Goal: Information Seeking & Learning: Learn about a topic

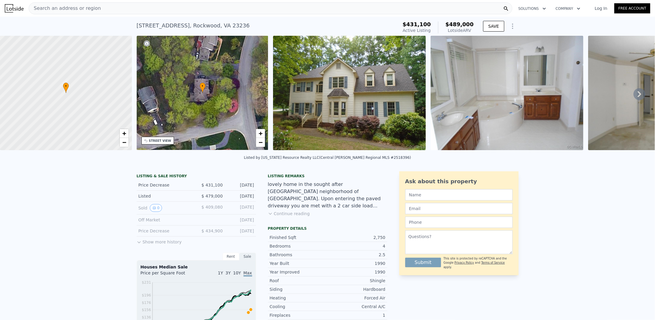
click at [276, 217] on button "Continue reading" at bounding box center [289, 214] width 42 height 6
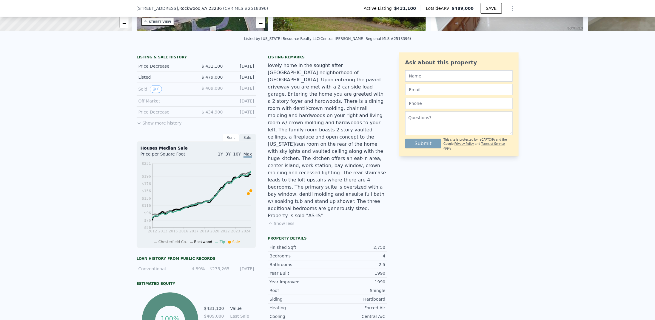
scroll to position [24, 0]
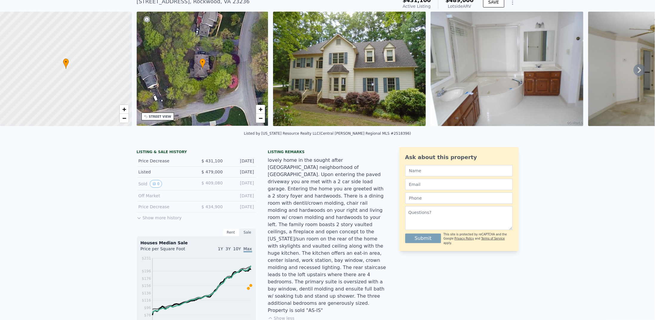
click at [154, 175] on div "Listed" at bounding box center [164, 172] width 53 height 6
click at [144, 175] on div "Listed" at bounding box center [164, 172] width 53 height 6
click at [152, 186] on icon "View historical data" at bounding box center [154, 184] width 4 height 4
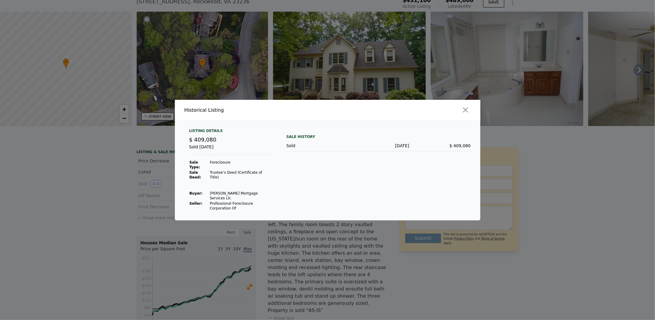
click at [163, 196] on div at bounding box center [327, 160] width 655 height 320
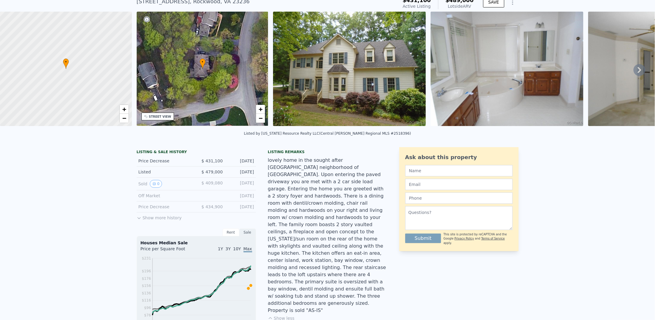
click at [143, 221] on button "Show more history" at bounding box center [159, 217] width 45 height 8
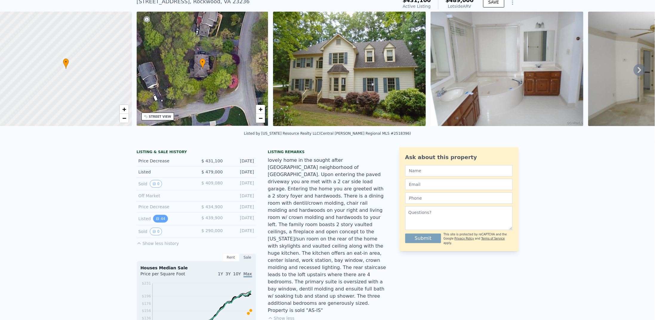
click at [157, 219] on button "44" at bounding box center [160, 219] width 15 height 8
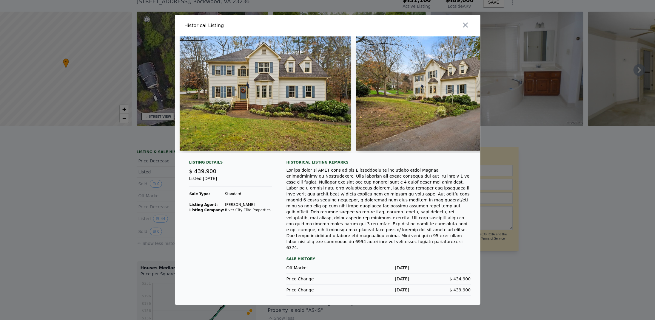
click at [117, 180] on div at bounding box center [327, 160] width 655 height 320
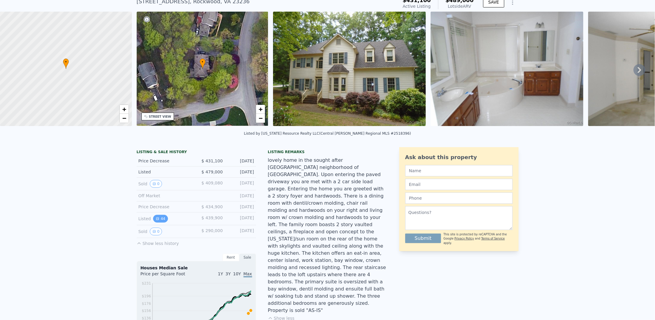
click at [158, 223] on button "44" at bounding box center [160, 219] width 15 height 8
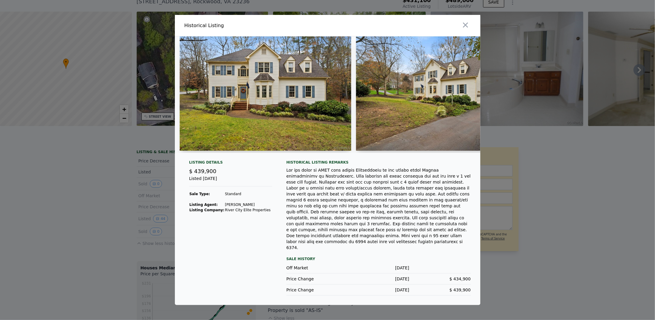
click at [226, 142] on img at bounding box center [266, 93] width 172 height 115
click at [295, 125] on img at bounding box center [266, 93] width 172 height 115
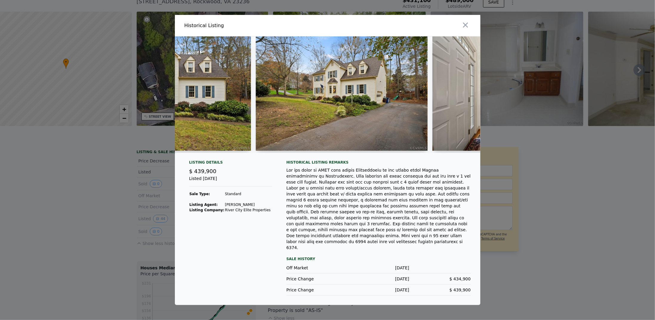
scroll to position [0, 0]
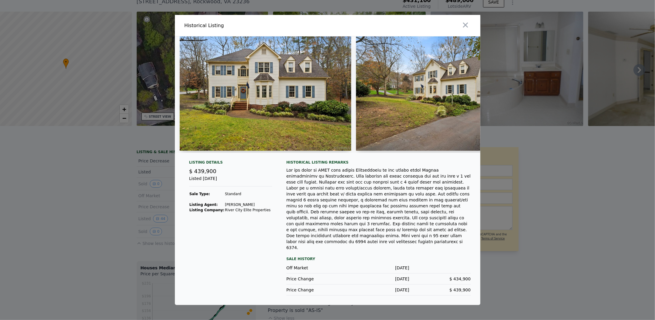
click at [232, 109] on img at bounding box center [266, 93] width 172 height 115
click at [232, 135] on img at bounding box center [266, 93] width 172 height 115
click at [233, 135] on img at bounding box center [266, 93] width 172 height 115
drag, startPoint x: 239, startPoint y: 127, endPoint x: 241, endPoint y: 121, distance: 5.5
click at [241, 122] on img at bounding box center [266, 93] width 172 height 115
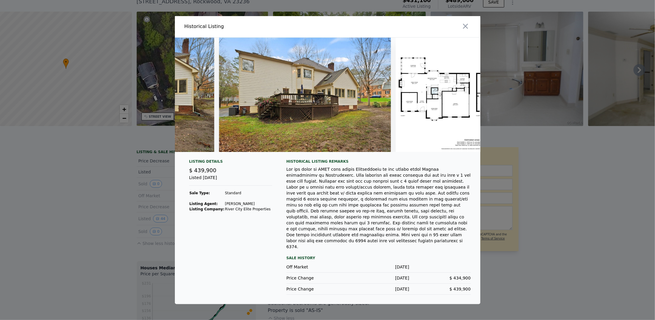
scroll to position [0, 7435]
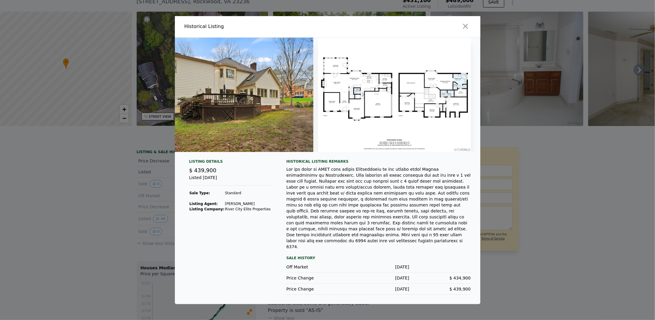
click at [413, 134] on img at bounding box center [394, 95] width 153 height 115
click at [248, 113] on img at bounding box center [227, 95] width 172 height 115
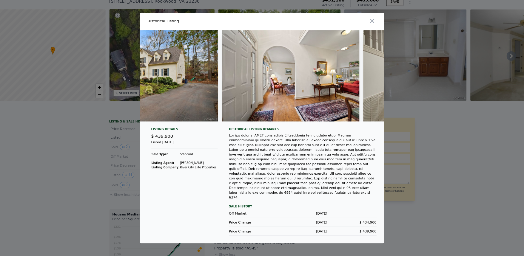
scroll to position [0, 0]
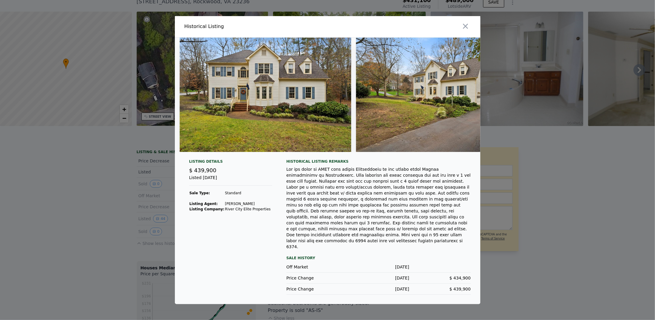
drag, startPoint x: 240, startPoint y: 124, endPoint x: 278, endPoint y: 214, distance: 97.9
click at [276, 215] on div "Listing Details $ 439,900 Listed Nov 14, 2022 Sale Type: Standard Listing Agent…" at bounding box center [230, 227] width 93 height 136
click at [209, 186] on div "Listed Nov 14, 2022" at bounding box center [230, 180] width 83 height 11
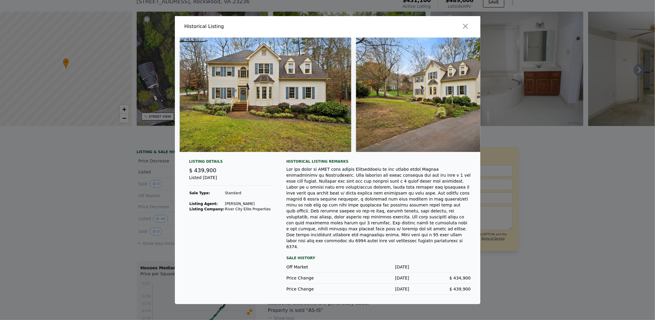
click at [209, 186] on div "Listed Nov 14, 2022" at bounding box center [230, 180] width 83 height 11
drag, startPoint x: 209, startPoint y: 188, endPoint x: 202, endPoint y: 183, distance: 8.5
click at [202, 183] on div "Listing Details $ 439,900 Listed Nov 14, 2022 Sale Type: Standard Listing Agent…" at bounding box center [230, 227] width 93 height 136
click at [202, 174] on span "$ 439,900" at bounding box center [202, 170] width 27 height 6
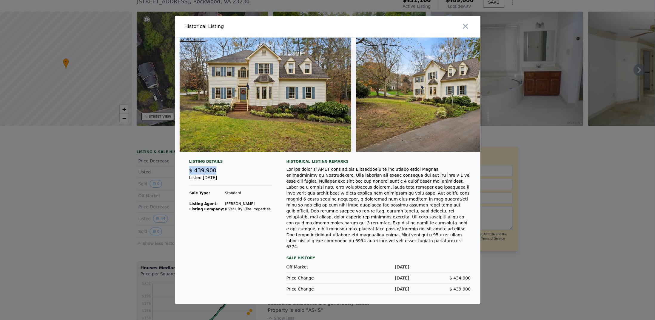
drag, startPoint x: 202, startPoint y: 183, endPoint x: 207, endPoint y: 188, distance: 7.6
click at [207, 188] on div "Listing Details $ 439,900 Listed Nov 14, 2022 Sale Type: Standard Listing Agent…" at bounding box center [230, 227] width 93 height 136
click at [207, 186] on div "Listed Nov 14, 2022" at bounding box center [230, 180] width 83 height 11
drag, startPoint x: 207, startPoint y: 188, endPoint x: 206, endPoint y: 181, distance: 6.9
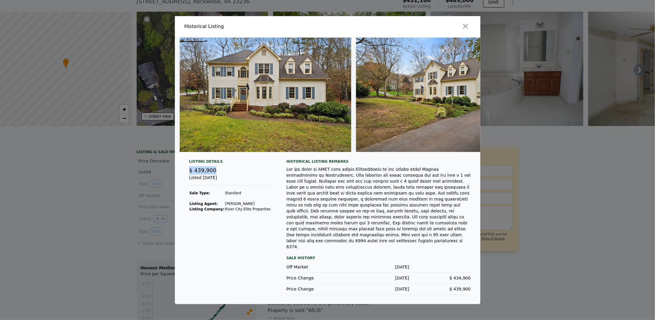
click at [206, 181] on div "Listing Details $ 439,900 Listed Nov 14, 2022 Sale Type: Standard Listing Agent…" at bounding box center [230, 227] width 93 height 136
click at [206, 174] on span "$ 439,900" at bounding box center [202, 170] width 27 height 6
click at [254, 131] on img at bounding box center [266, 95] width 172 height 115
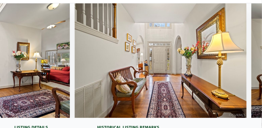
scroll to position [0, 456]
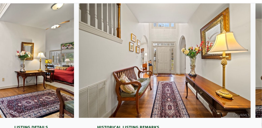
click at [23, 119] on div at bounding box center [131, 62] width 262 height 119
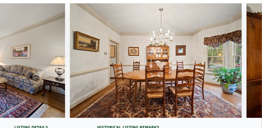
scroll to position [0, 1009]
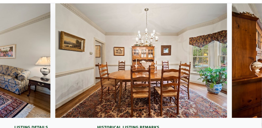
click at [39, 120] on div at bounding box center [131, 62] width 262 height 119
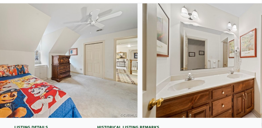
scroll to position [0, 6023]
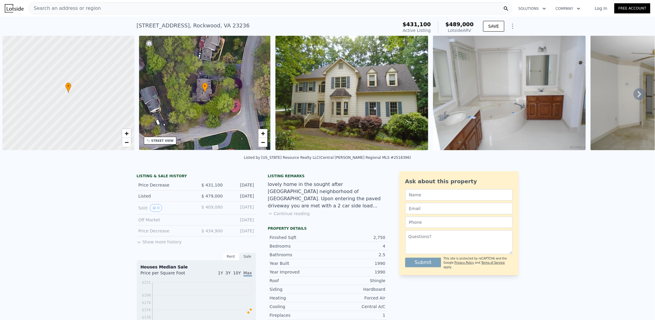
scroll to position [0, 2]
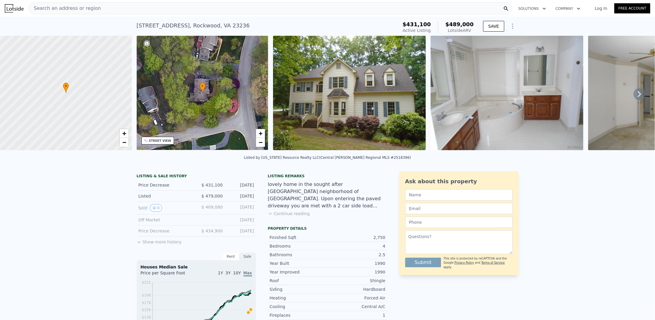
click at [204, 7] on div "Search an address or region" at bounding box center [271, 8] width 484 height 12
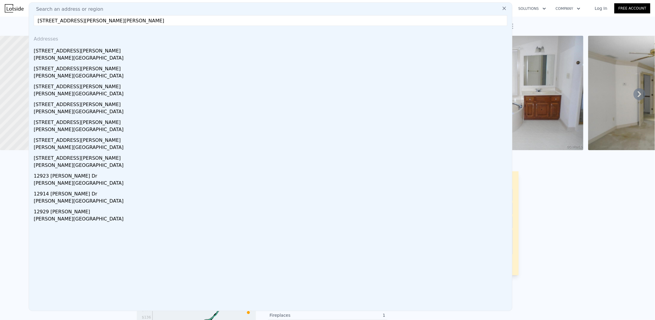
click at [221, 24] on input "4318 Erlene Ct, Chester, VA 23831" at bounding box center [271, 20] width 474 height 11
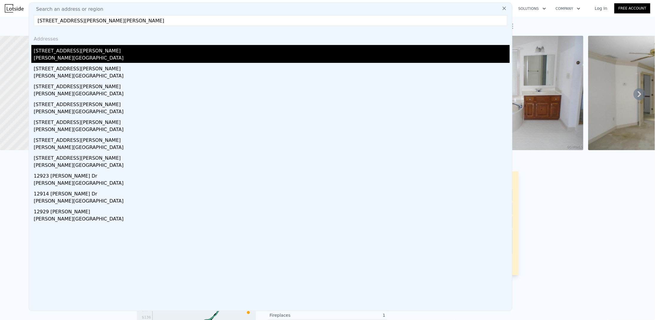
type input "4318 Erlene Ct, Chester, VA 23831"
click at [152, 53] on div "[STREET_ADDRESS][PERSON_NAME]" at bounding box center [272, 50] width 476 height 10
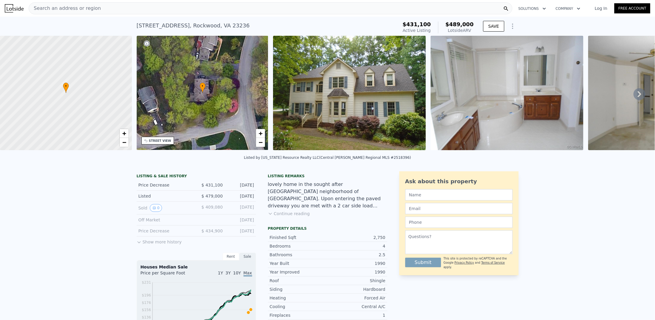
type input "3"
type input "4"
type input "2"
type input "1928"
type input "3300"
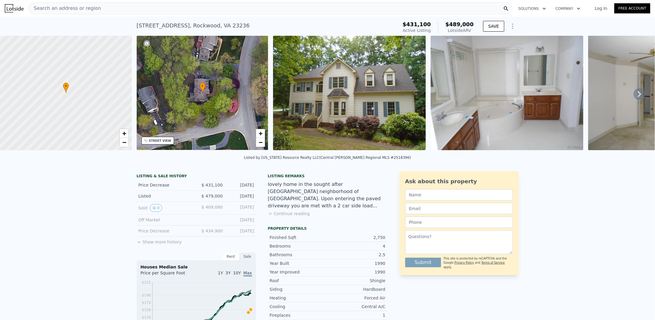
type input "17432.712"
type input "48351.600000000006"
type input "$ 440,000"
type input "5"
type input "-$ 34,373"
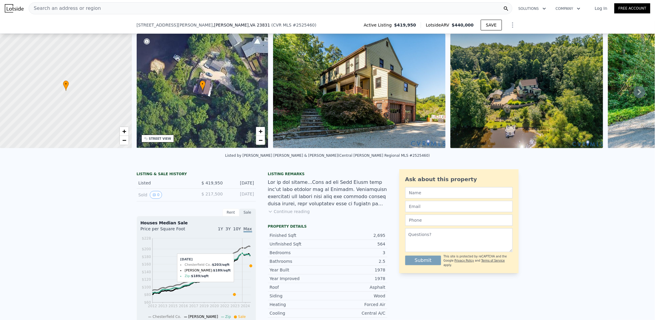
scroll to position [97, 0]
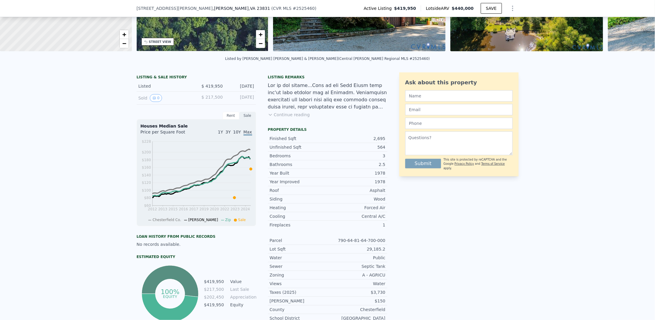
click at [295, 150] on div "Unfinished Sqft" at bounding box center [299, 147] width 58 height 6
drag, startPoint x: 295, startPoint y: 150, endPoint x: 291, endPoint y: 139, distance: 11.9
click at [291, 139] on div "Finished Sqft 2,695 Unfinished Sqft 564 Bedrooms 3 Bathrooms 2.5 Year Built 1978" at bounding box center [327, 156] width 119 height 43
click at [286, 141] on div "Finished Sqft" at bounding box center [299, 139] width 58 height 6
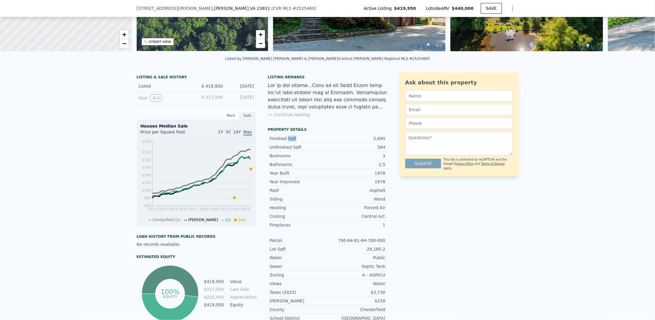
click at [286, 141] on div "Finished Sqft" at bounding box center [299, 139] width 58 height 6
drag, startPoint x: 286, startPoint y: 141, endPoint x: 287, endPoint y: 147, distance: 6.4
click at [287, 147] on div "Finished Sqft 2,695 Unfinished Sqft 564 Bedrooms 3 Bathrooms 2.5 Year Built 1978" at bounding box center [327, 156] width 119 height 43
click at [287, 147] on div "Unfinished Sqft 564" at bounding box center [327, 147] width 119 height 9
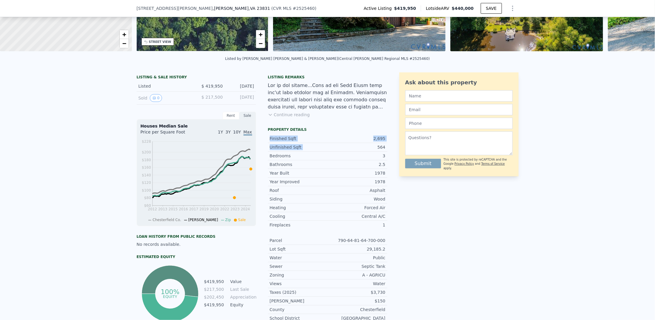
drag, startPoint x: 287, startPoint y: 147, endPoint x: 286, endPoint y: 138, distance: 9.3
click at [286, 138] on div "Finished Sqft 2,695 Unfinished Sqft 564 Bedrooms 3 Bathrooms 2.5 Year Built 1978" at bounding box center [327, 156] width 119 height 43
click at [285, 139] on div "Finished Sqft 2,695" at bounding box center [327, 139] width 119 height 9
drag, startPoint x: 285, startPoint y: 139, endPoint x: 387, endPoint y: 154, distance: 102.9
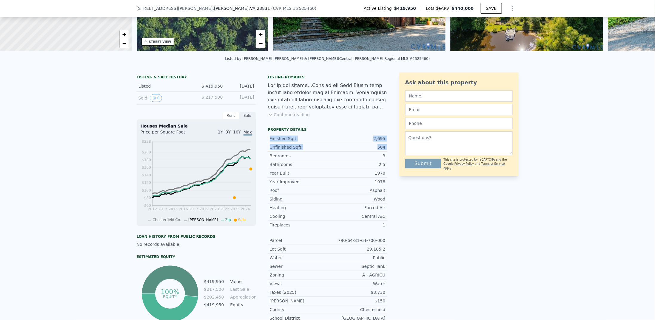
click at [387, 154] on div "LISTING & SALE HISTORY Listed $ 419,950 Sep 10, 2025 Sold 0 $ 217,500 Jun 18, 2…" at bounding box center [328, 200] width 382 height 255
click at [387, 153] on div "LISTING & SALE HISTORY Listed $ 419,950 Sep 10, 2025 Sold 0 $ 217,500 Jun 18, 2…" at bounding box center [328, 200] width 382 height 255
click at [386, 153] on div "LISTING & SALE HISTORY Listed $ 419,950 Sep 10, 2025 Sold 0 $ 217,500 Jun 18, 2…" at bounding box center [328, 200] width 382 height 255
drag, startPoint x: 386, startPoint y: 153, endPoint x: 280, endPoint y: 142, distance: 106.5
click at [280, 142] on div "LISTING & SALE HISTORY Listed $ 419,950 Sep 10, 2025 Sold 0 $ 217,500 Jun 18, 2…" at bounding box center [328, 200] width 382 height 255
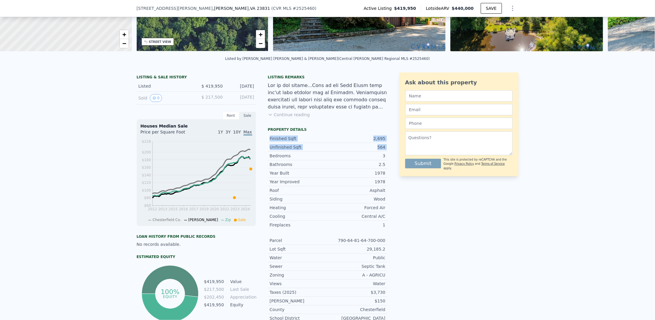
click at [280, 142] on div "Finished Sqft" at bounding box center [299, 139] width 58 height 6
drag, startPoint x: 280, startPoint y: 142, endPoint x: 294, endPoint y: 150, distance: 16.2
click at [294, 150] on div "Finished Sqft 2,695 Unfinished Sqft 564 Bedrooms 3 Bathrooms 2.5 Year Built 1978" at bounding box center [327, 156] width 119 height 43
click at [294, 150] on div "Unfinished Sqft" at bounding box center [299, 147] width 58 height 6
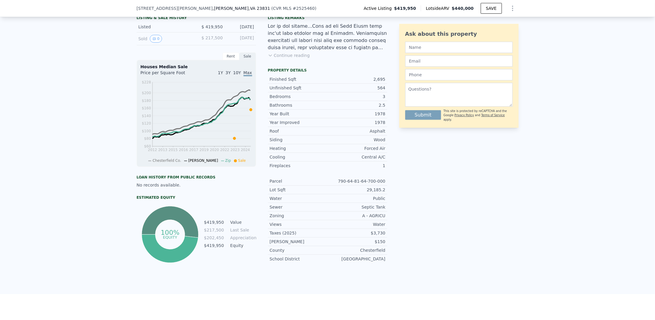
scroll to position [159, 0]
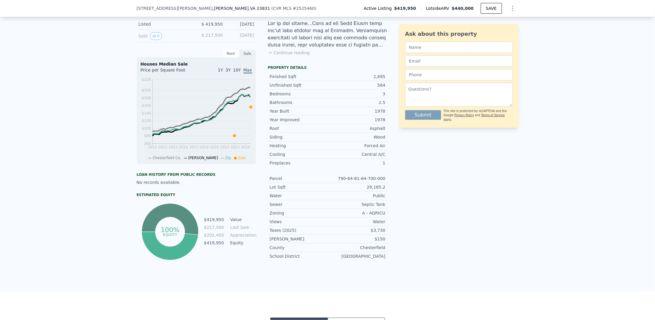
click at [279, 97] on div "Bedrooms" at bounding box center [299, 94] width 58 height 6
drag, startPoint x: 279, startPoint y: 98, endPoint x: 382, endPoint y: 102, distance: 103.6
click at [382, 102] on div "Finished Sqft 2,695 Unfinished Sqft 564 Bedrooms 3 Bathrooms 2.5 Year Built 1978" at bounding box center [327, 94] width 119 height 43
click at [383, 106] on div "2.5" at bounding box center [357, 103] width 58 height 6
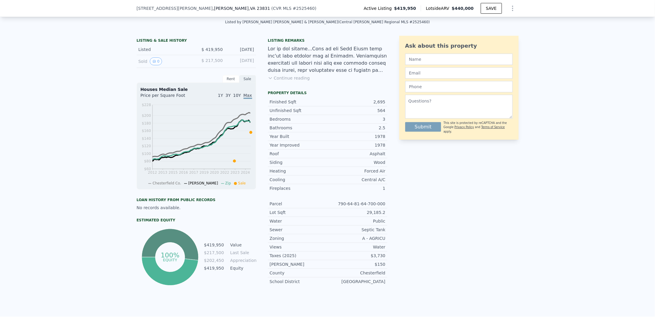
scroll to position [34, 0]
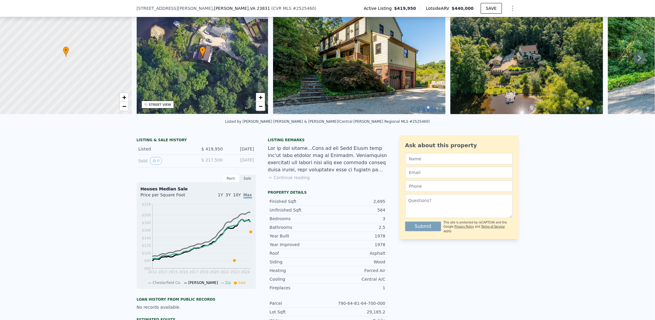
click at [295, 181] on button "Continue reading" at bounding box center [289, 178] width 42 height 6
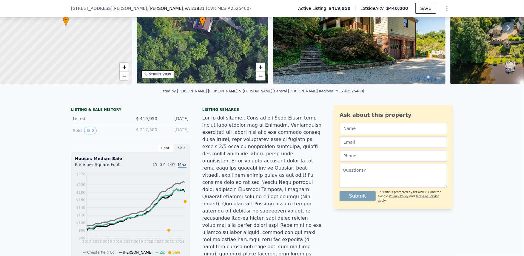
scroll to position [0, 2]
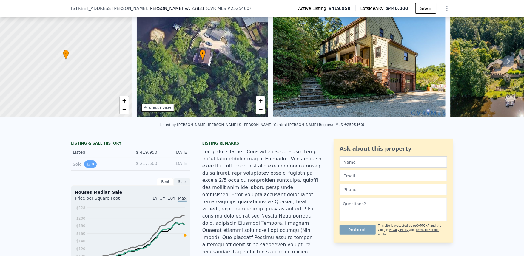
click at [89, 168] on button "0" at bounding box center [90, 165] width 13 height 8
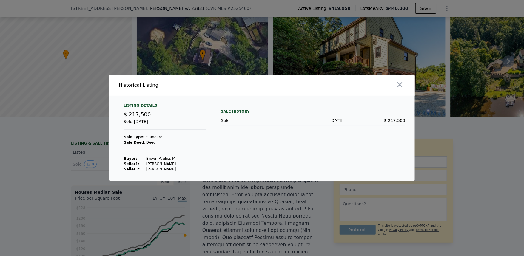
click at [67, 161] on div at bounding box center [262, 128] width 524 height 256
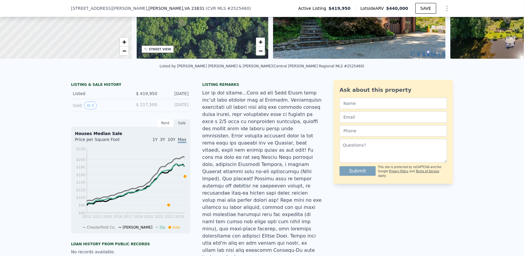
scroll to position [99, 0]
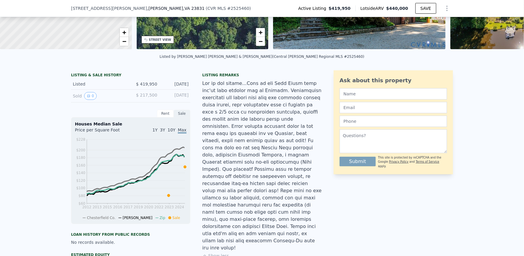
click at [171, 132] on span "10Y" at bounding box center [172, 130] width 8 height 5
click at [165, 132] on span "3Y" at bounding box center [162, 130] width 5 height 5
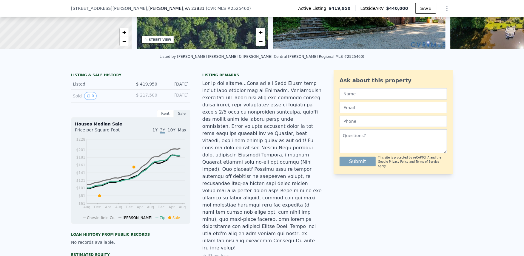
click at [158, 132] on span "1Y" at bounding box center [154, 130] width 5 height 5
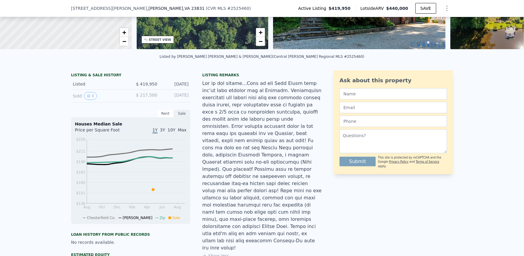
click at [184, 132] on span "Max" at bounding box center [182, 130] width 9 height 5
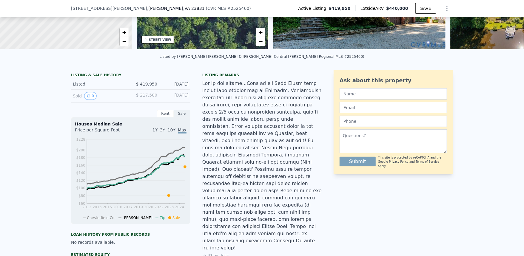
scroll to position [178, 0]
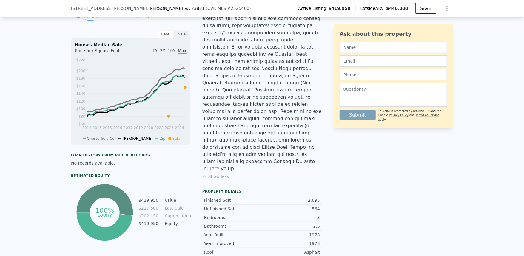
click at [229, 141] on div "Listing remarks Show less" at bounding box center [261, 89] width 119 height 193
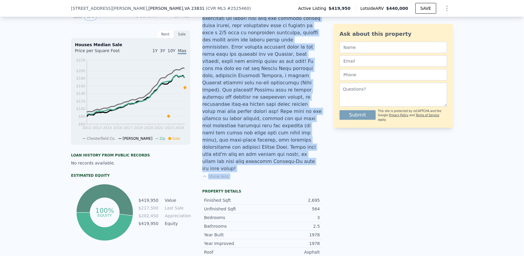
drag, startPoint x: 229, startPoint y: 141, endPoint x: 204, endPoint y: 102, distance: 45.6
click at [199, 103] on div "LISTING & SALE HISTORY Listed $ 419,950 Sep 10, 2025 Sold 0 $ 217,500 Jun 18, 2…" at bounding box center [196, 190] width 251 height 398
click at [208, 104] on div at bounding box center [261, 87] width 119 height 172
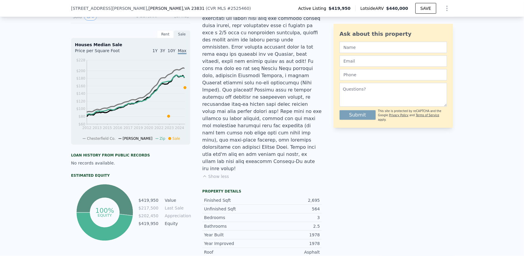
scroll to position [258, 0]
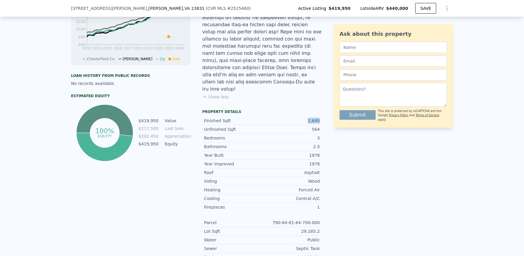
drag, startPoint x: 307, startPoint y: 90, endPoint x: 321, endPoint y: 85, distance: 14.3
click at [321, 85] on div "LISTING & SALE HISTORY Listed $ 419,950 Sep 10, 2025 Sold 0 $ 217,500 Jun 18, 2…" at bounding box center [262, 110] width 382 height 398
click at [320, 88] on div "LISTING & SALE HISTORY Listed $ 419,950 Sep 10, 2025 Sold 0 $ 217,500 Jun 18, 2…" at bounding box center [262, 110] width 382 height 398
click at [313, 127] on div "564" at bounding box center [291, 130] width 58 height 6
drag, startPoint x: 314, startPoint y: 96, endPoint x: 321, endPoint y: 97, distance: 7.8
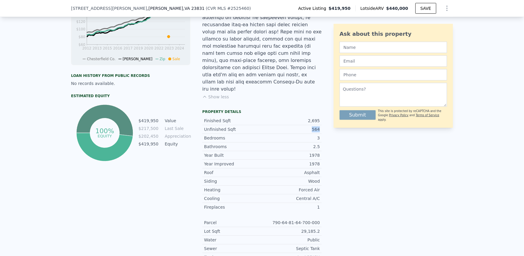
click at [321, 97] on div "LISTING & SALE HISTORY Listed $ 419,950 Sep 10, 2025 Sold 0 $ 217,500 Jun 18, 2…" at bounding box center [262, 110] width 382 height 398
click at [320, 97] on div "LISTING & SALE HISTORY Listed $ 419,950 Sep 10, 2025 Sold 0 $ 217,500 Jun 18, 2…" at bounding box center [262, 110] width 382 height 398
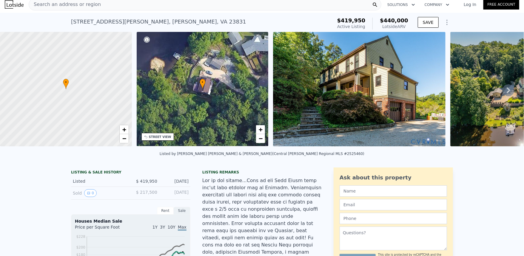
scroll to position [0, 0]
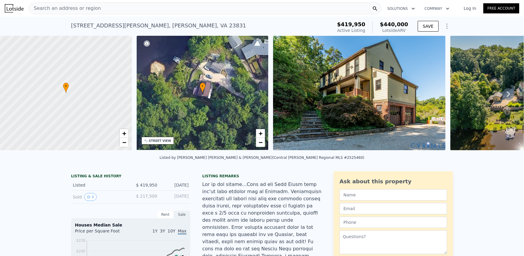
click at [87, 16] on nav "Search an address or region Solutions Company Open main menu Log In Free Account" at bounding box center [262, 8] width 524 height 17
click at [87, 12] on div "Search an address or region" at bounding box center [65, 8] width 72 height 11
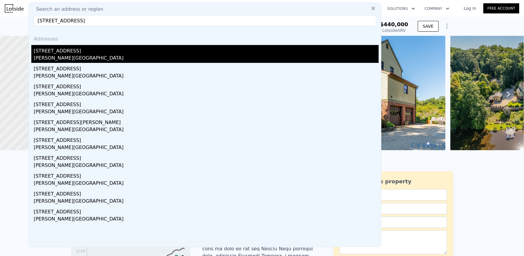
type input "13731 Nile Rd, Chester, VA 23831"
click at [73, 50] on div "13731 Nile Rd" at bounding box center [206, 50] width 345 height 10
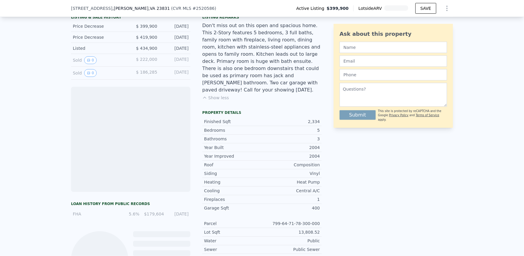
scroll to position [2, 0]
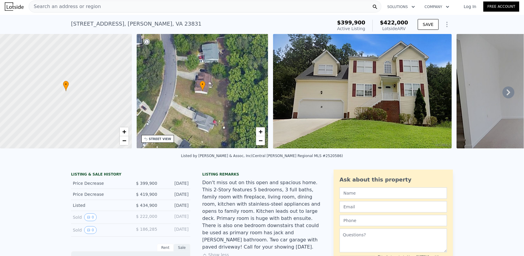
click at [507, 91] on icon at bounding box center [508, 93] width 12 height 12
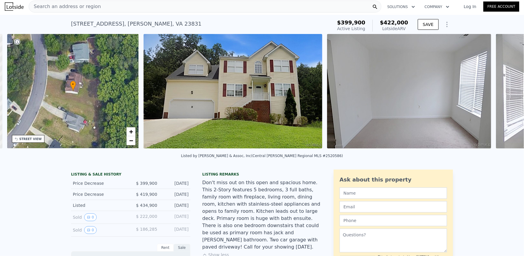
scroll to position [0, 139]
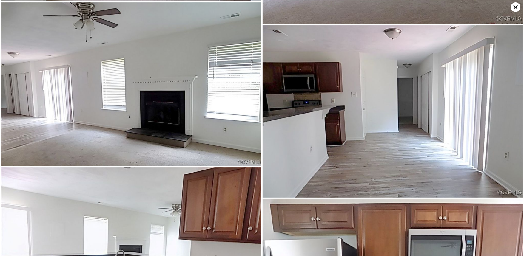
scroll to position [181, 0]
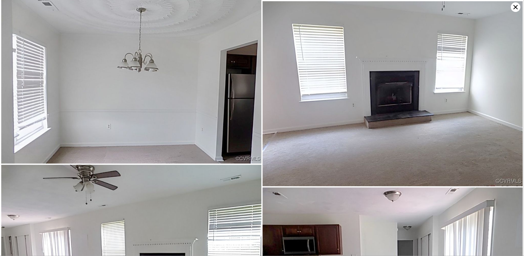
click at [517, 7] on icon at bounding box center [516, 7] width 10 height 10
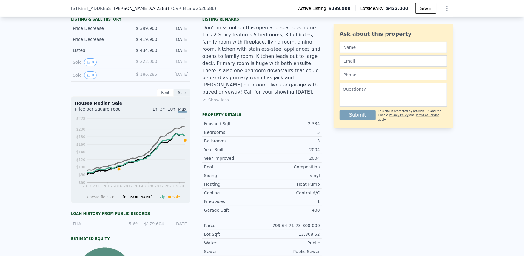
scroll to position [159, 0]
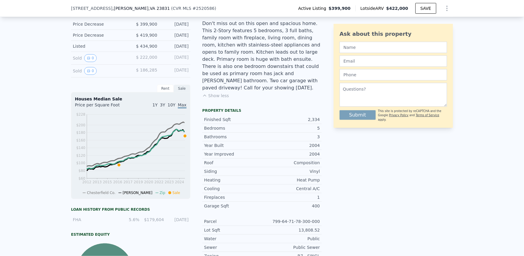
type input "4"
type input "2"
type input "3.5"
type input "1928"
type input "3300"
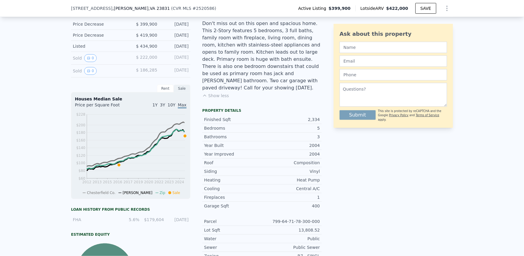
type input "17432.712"
type input "48351.600000000006"
type input "$ 440,000"
type input "5"
type input "-$ 34,373"
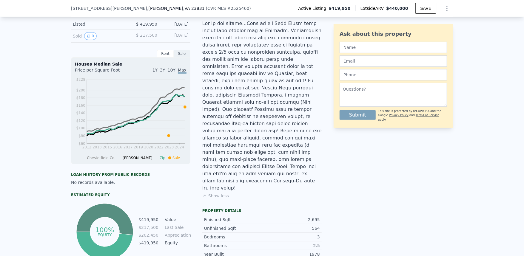
type input "4"
type input "5"
type input "2.5"
type input "2006"
type input "3475"
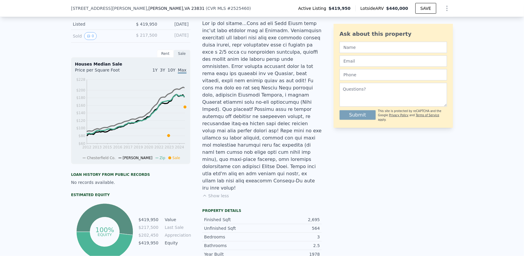
type input "15028.199999999999"
type input "37200.24"
type input "$ 489,000"
type input "4"
type input "$ 4,027"
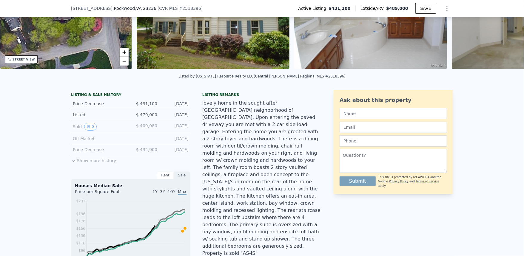
scroll to position [2, 0]
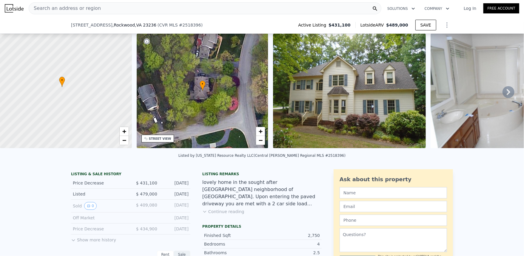
scroll to position [77, 0]
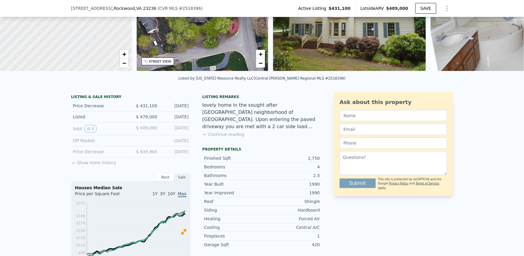
click at [7, 128] on div "LISTING & SALE HISTORY Price Decrease $ 431,100 Aug 18, 2025 Listed $ 479,000 J…" at bounding box center [262, 251] width 524 height 329
click at [85, 128] on button "0" at bounding box center [90, 129] width 13 height 8
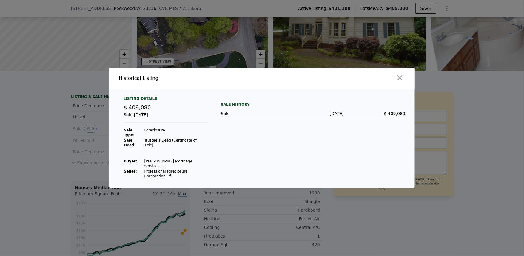
click at [136, 128] on div "Listing Details $ 409,080 Sold Apr 28, 2025 Sale Type: Foreclosure Sale Deed: T…" at bounding box center [165, 137] width 93 height 83
drag, startPoint x: 148, startPoint y: 113, endPoint x: 175, endPoint y: 150, distance: 45.2
click at [175, 128] on div "Listing Details $ 409,080 Sold Apr 28, 2025 Sale Type: Foreclosure Sale Deed: T…" at bounding box center [165, 137] width 93 height 83
click at [175, 128] on td at bounding box center [175, 150] width 62 height 5
click at [183, 128] on td "Foreclosure" at bounding box center [175, 133] width 62 height 10
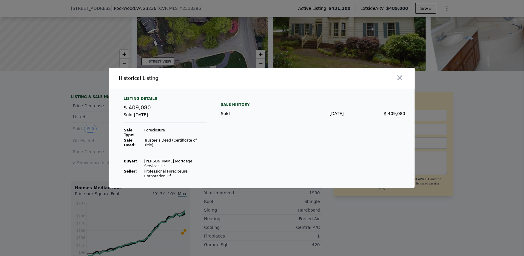
drag, startPoint x: 132, startPoint y: 125, endPoint x: 129, endPoint y: 125, distance: 3.3
click at [132, 123] on div "Sold Apr 28, 2025" at bounding box center [165, 117] width 83 height 11
click at [68, 128] on div at bounding box center [262, 128] width 524 height 256
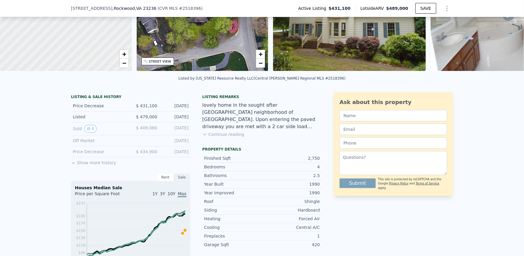
drag, startPoint x: 119, startPoint y: 122, endPoint x: 114, endPoint y: 121, distance: 5.1
click at [118, 120] on div "Listed" at bounding box center [99, 117] width 53 height 6
click at [81, 118] on div "Listed" at bounding box center [99, 117] width 53 height 6
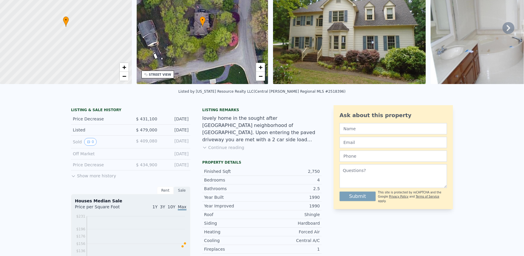
scroll to position [77, 0]
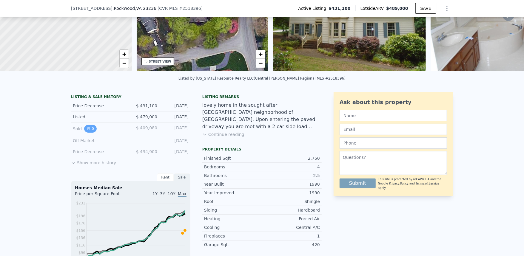
click at [84, 131] on button "0" at bounding box center [90, 129] width 13 height 8
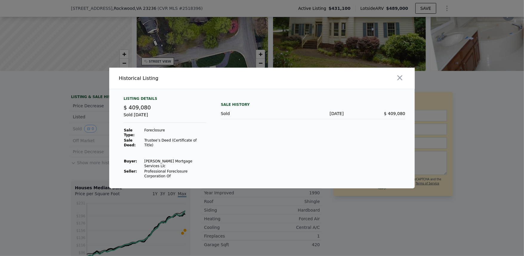
click at [64, 137] on div at bounding box center [262, 128] width 524 height 256
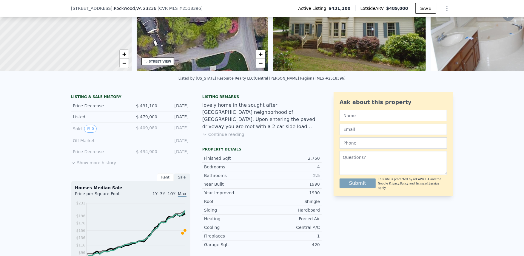
click at [77, 119] on div "Listed" at bounding box center [99, 117] width 53 height 6
click at [77, 109] on div "Price Decrease" at bounding box center [99, 106] width 53 height 6
click at [79, 158] on div "Price Decrease $ 434,900 Dec 11, 2022" at bounding box center [130, 152] width 119 height 11
click at [80, 164] on button "Show more history" at bounding box center [93, 162] width 45 height 8
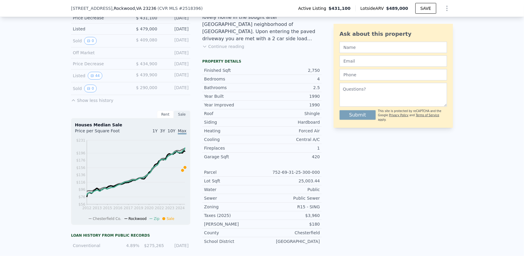
scroll to position [167, 0]
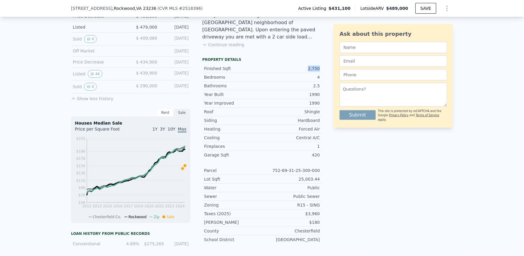
drag, startPoint x: 307, startPoint y: 70, endPoint x: 321, endPoint y: 71, distance: 14.1
click at [321, 71] on div "LISTING & SALE HISTORY Price Decrease $ 431,100 Aug 18, 2025 Listed $ 479,000 J…" at bounding box center [262, 163] width 382 height 323
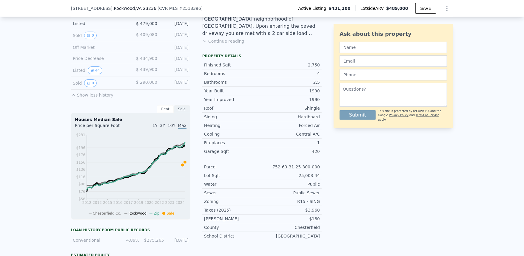
scroll to position [171, 0]
click at [204, 153] on div "Garage Sqft" at bounding box center [233, 151] width 58 height 6
drag, startPoint x: 204, startPoint y: 153, endPoint x: 303, endPoint y: 153, distance: 98.8
click at [303, 153] on div "Garage Sqft 420" at bounding box center [261, 151] width 119 height 8
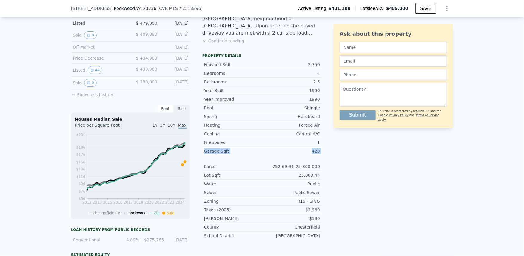
click at [303, 153] on div "420" at bounding box center [291, 151] width 58 height 6
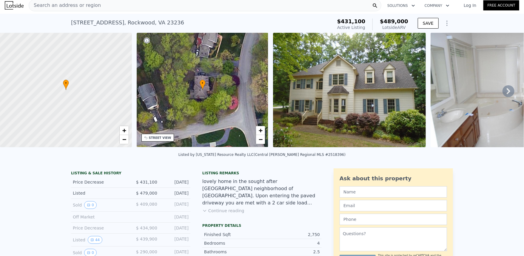
scroll to position [0, 0]
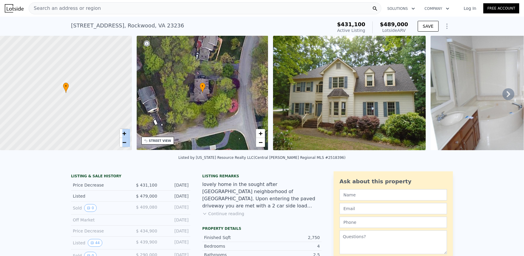
drag, startPoint x: 141, startPoint y: 99, endPoint x: 66, endPoint y: 142, distance: 86.3
click at [104, 137] on div "• + − • + − STREET VIEW Loading... SATELLITE VIEW" at bounding box center [262, 94] width 524 height 117
click at [332, 73] on img at bounding box center [349, 93] width 153 height 115
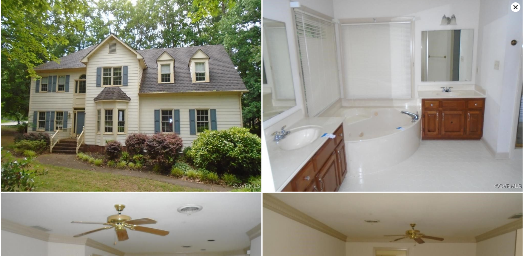
scroll to position [0, 0]
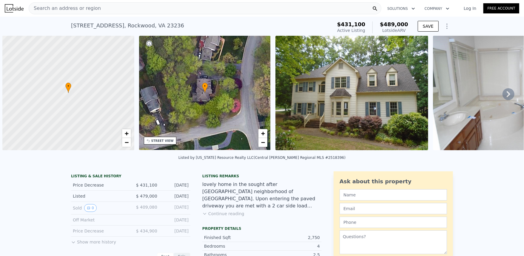
scroll to position [0, 2]
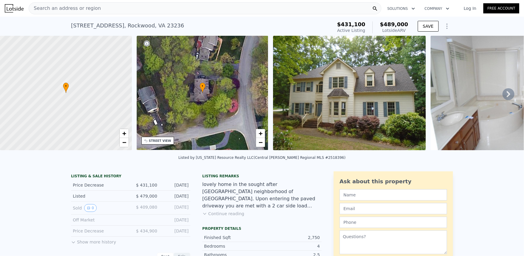
drag, startPoint x: 197, startPoint y: 128, endPoint x: 205, endPoint y: 127, distance: 7.8
type input "3"
type input "4"
type input "2"
type input "1928"
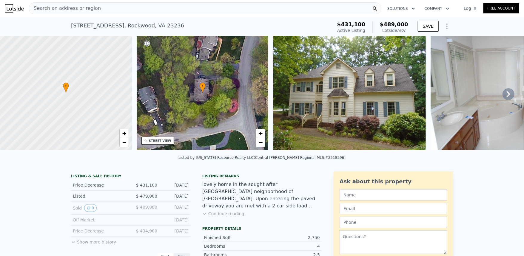
type input "3300"
type input "17432.712"
type input "48351.600000000006"
type input "$ 440,000"
type input "5"
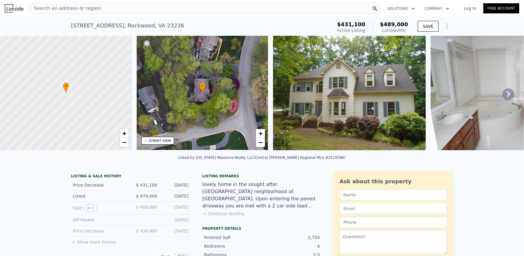
type input "-$ 34,373"
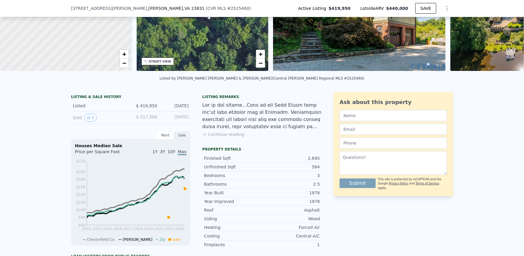
scroll to position [237, 0]
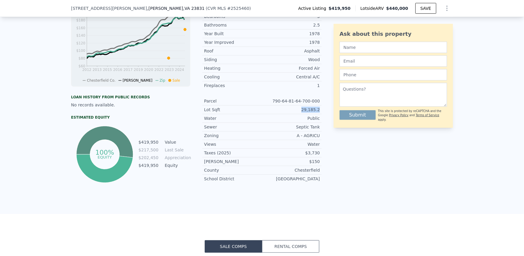
drag, startPoint x: 292, startPoint y: 113, endPoint x: 321, endPoint y: 113, distance: 29.8
click at [320, 113] on div "LISTING & SALE HISTORY Listed $ 419,950 Sep 10, 2025 Sold 0 $ 217,500 Jun 18, 2…" at bounding box center [262, 60] width 382 height 255
click at [321, 113] on div "LISTING & SALE HISTORY Listed $ 419,950 Sep 10, 2025 Sold 0 $ 217,500 Jun 18, 2…" at bounding box center [262, 60] width 382 height 255
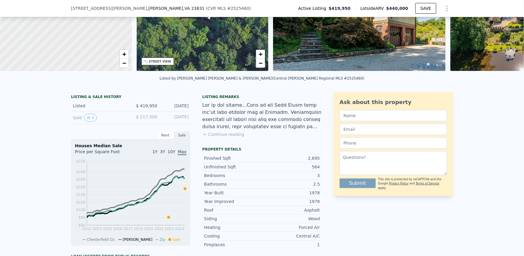
click at [231, 138] on button "Continue reading" at bounding box center [223, 135] width 42 height 6
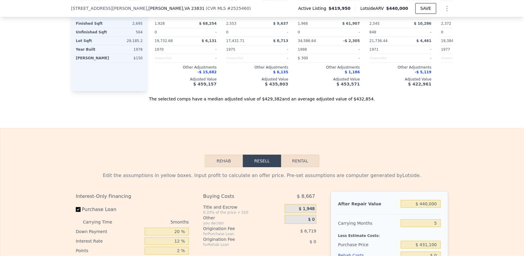
scroll to position [793, 0]
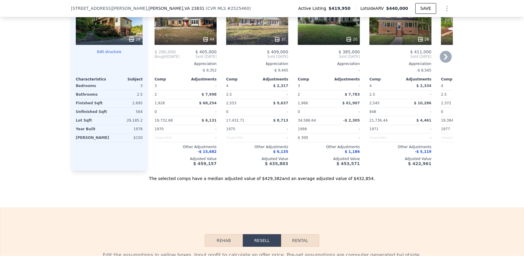
type input "4"
type input "5"
type input "2.5"
type input "2006"
type input "3475"
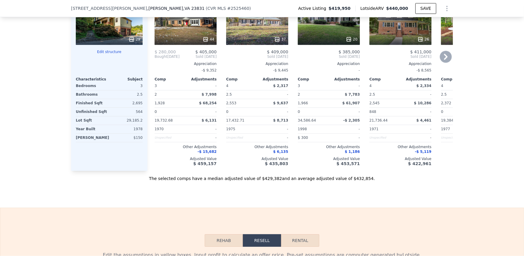
type input "15028.199999999999"
type input "37200.24"
type input "$ 489,000"
type input "4"
type input "$ 4,027"
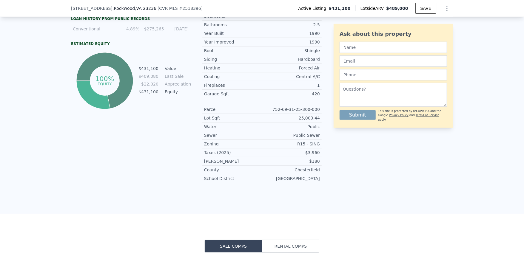
scroll to position [293, 0]
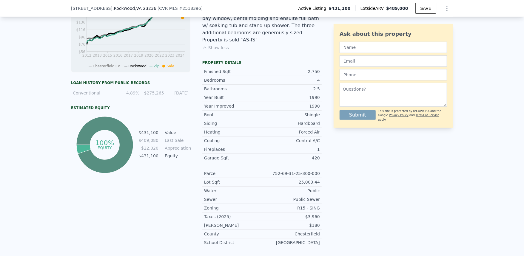
type input "3"
type input "4"
type input "2"
type input "1928"
type input "3300"
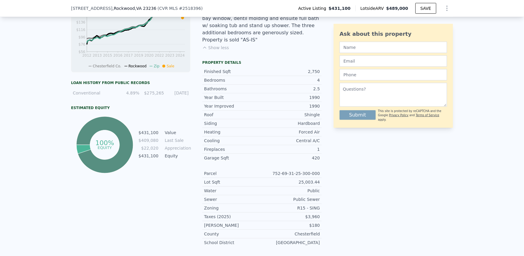
type input "17432.712"
type input "48351.600000000006"
type input "$ 440,000"
type input "5"
type input "-$ 34,373"
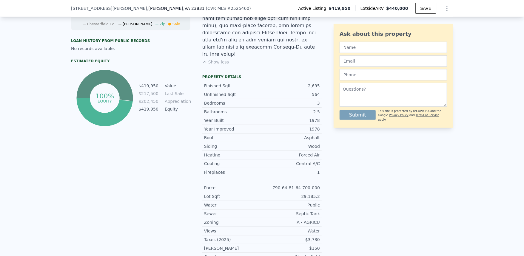
scroll to position [251, 0]
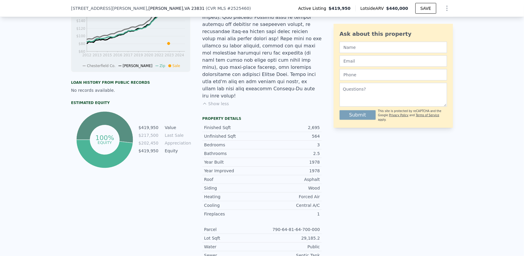
type input "4"
type input "5"
type input "2.5"
type input "2006"
type input "3475"
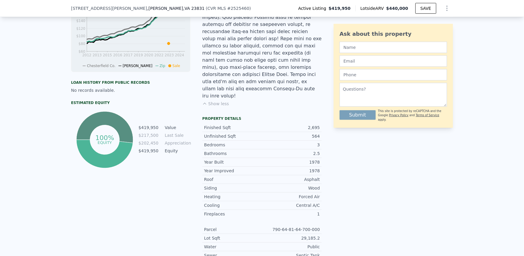
type input "15028.199999999999"
type input "37200.24"
type input "$ 489,000"
type input "4"
type input "$ 4,027"
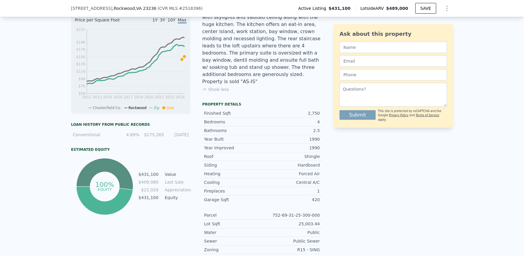
scroll to position [293, 0]
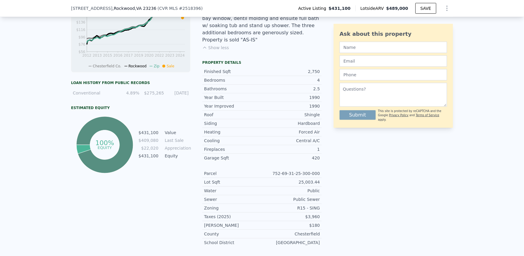
drag, startPoint x: 59, startPoint y: 85, endPoint x: 58, endPoint y: 81, distance: 4.0
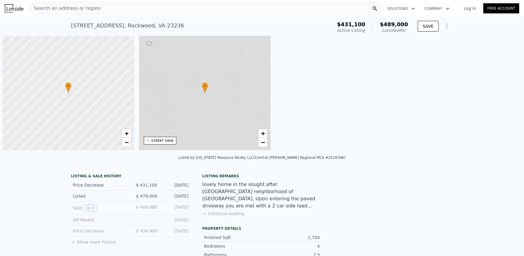
scroll to position [0, 2]
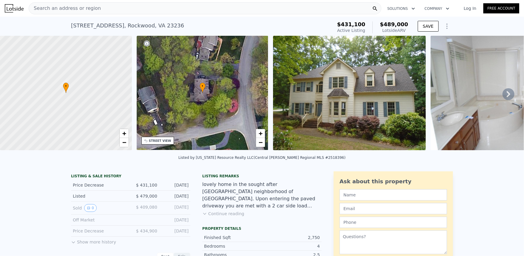
click at [99, 27] on div "[STREET_ADDRESS]" at bounding box center [127, 25] width 113 height 8
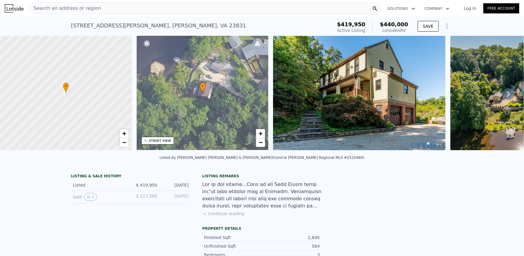
click at [97, 23] on div "[STREET_ADDRESS][PERSON_NAME][PERSON_NAME]" at bounding box center [158, 25] width 175 height 8
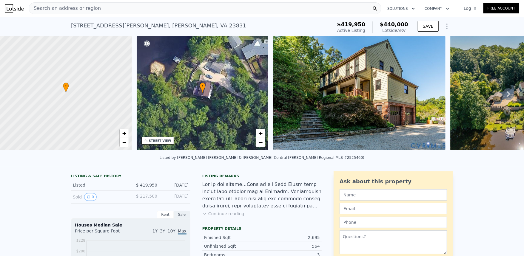
click at [97, 23] on div "[STREET_ADDRESS][PERSON_NAME][PERSON_NAME]" at bounding box center [158, 25] width 175 height 8
